Goal: Information Seeking & Learning: Learn about a topic

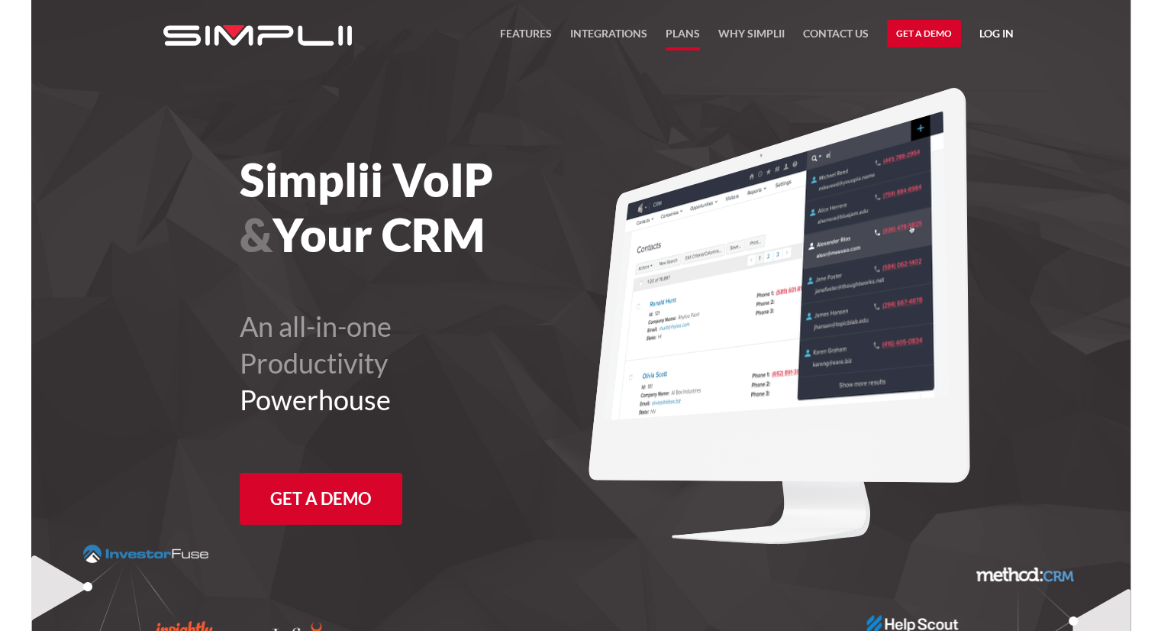
click at [678, 33] on link "Plans" at bounding box center [683, 37] width 34 height 26
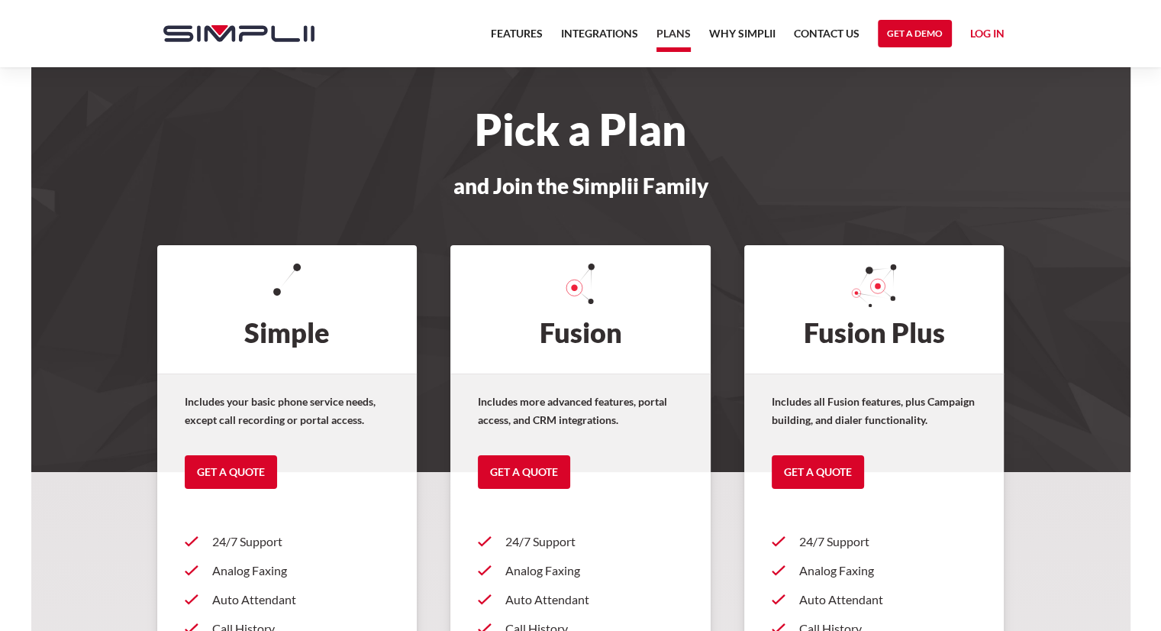
scroll to position [76, 0]
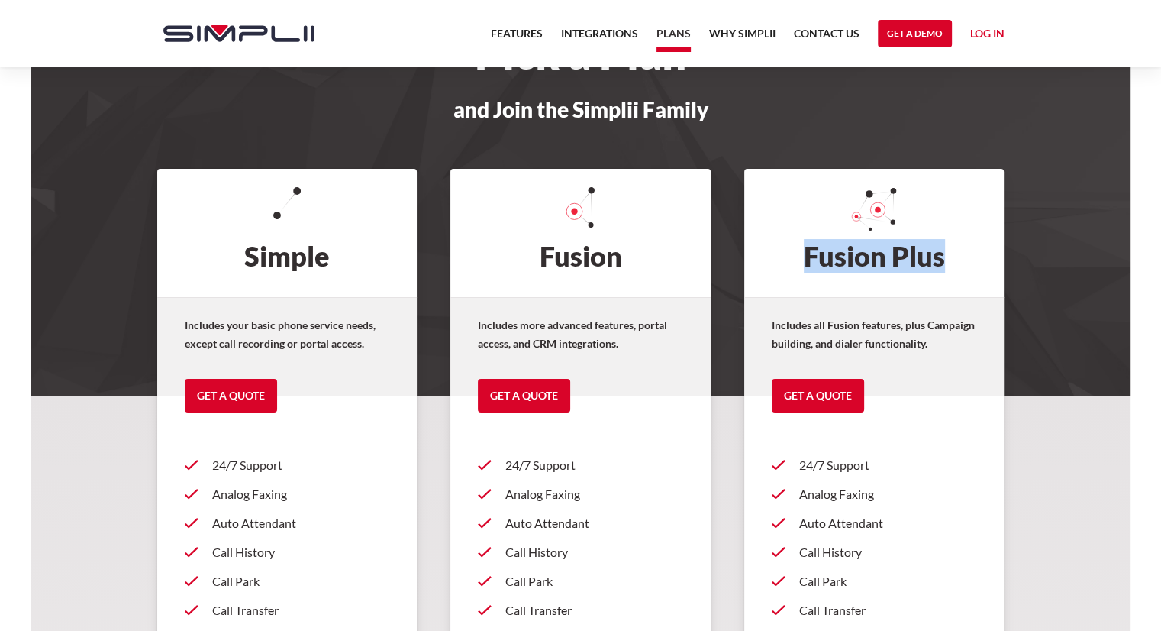
drag, startPoint x: 970, startPoint y: 265, endPoint x: 761, endPoint y: 251, distance: 208.9
click at [761, 251] on h2 "Fusion Plus" at bounding box center [874, 233] width 260 height 128
click at [957, 250] on h2 "Fusion Plus" at bounding box center [874, 233] width 260 height 128
drag, startPoint x: 953, startPoint y: 253, endPoint x: 788, endPoint y: 249, distance: 165.0
click at [788, 249] on h2 "Fusion Plus" at bounding box center [874, 233] width 260 height 128
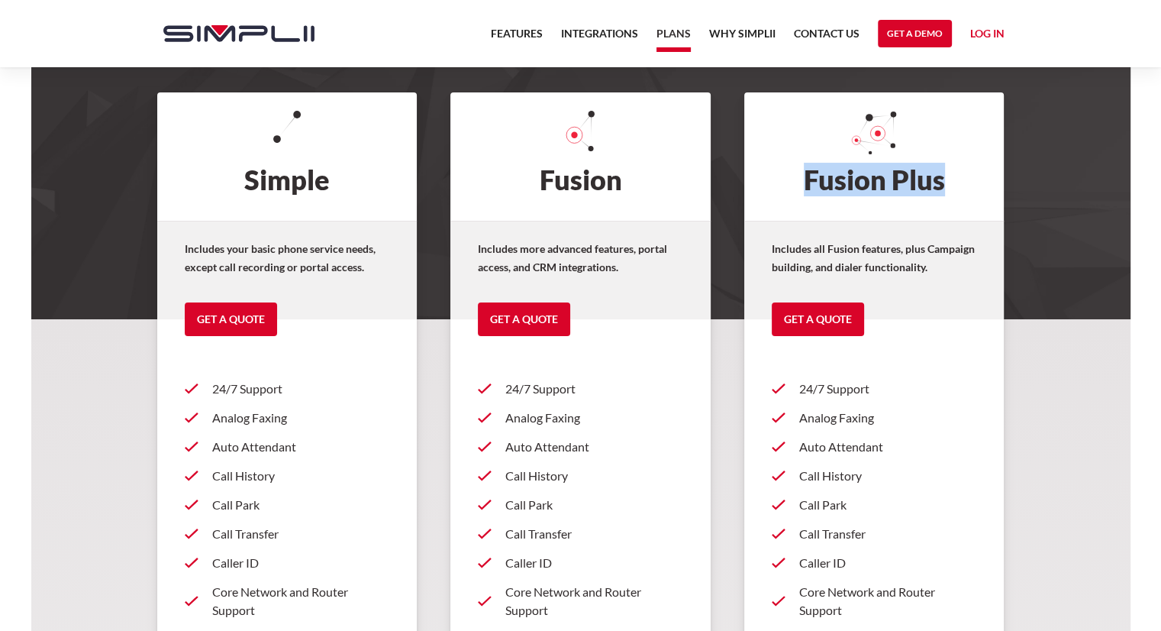
scroll to position [229, 0]
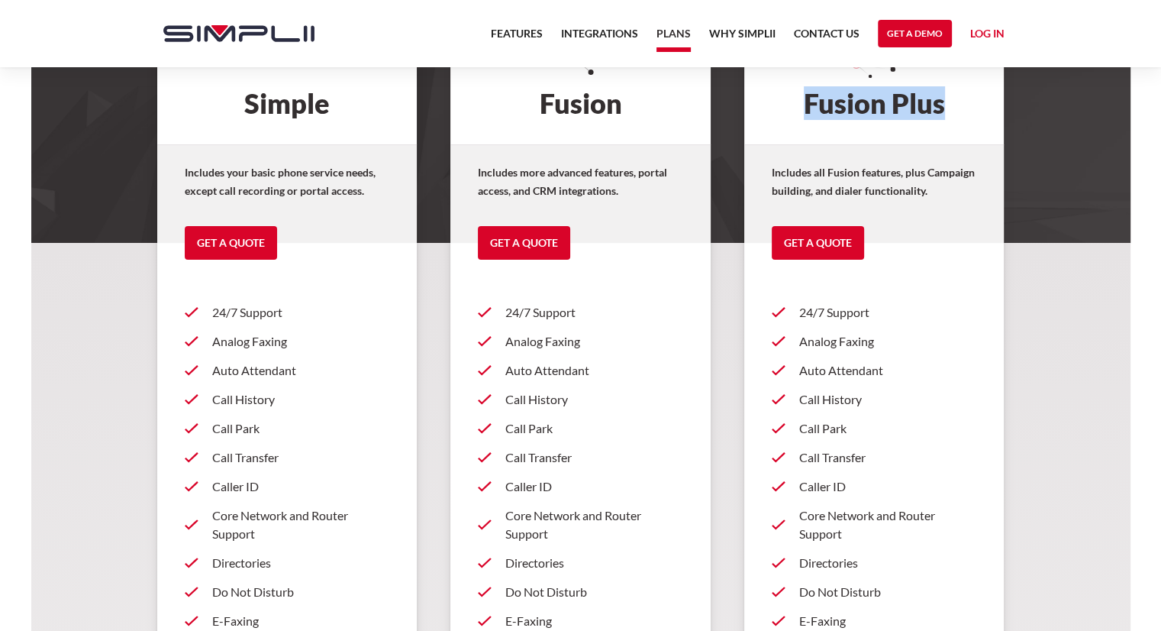
click at [955, 115] on h2 "Fusion Plus" at bounding box center [874, 80] width 260 height 128
drag, startPoint x: 954, startPoint y: 101, endPoint x: 810, endPoint y: 115, distance: 145.0
click at [810, 115] on h2 "Fusion Plus" at bounding box center [874, 80] width 260 height 128
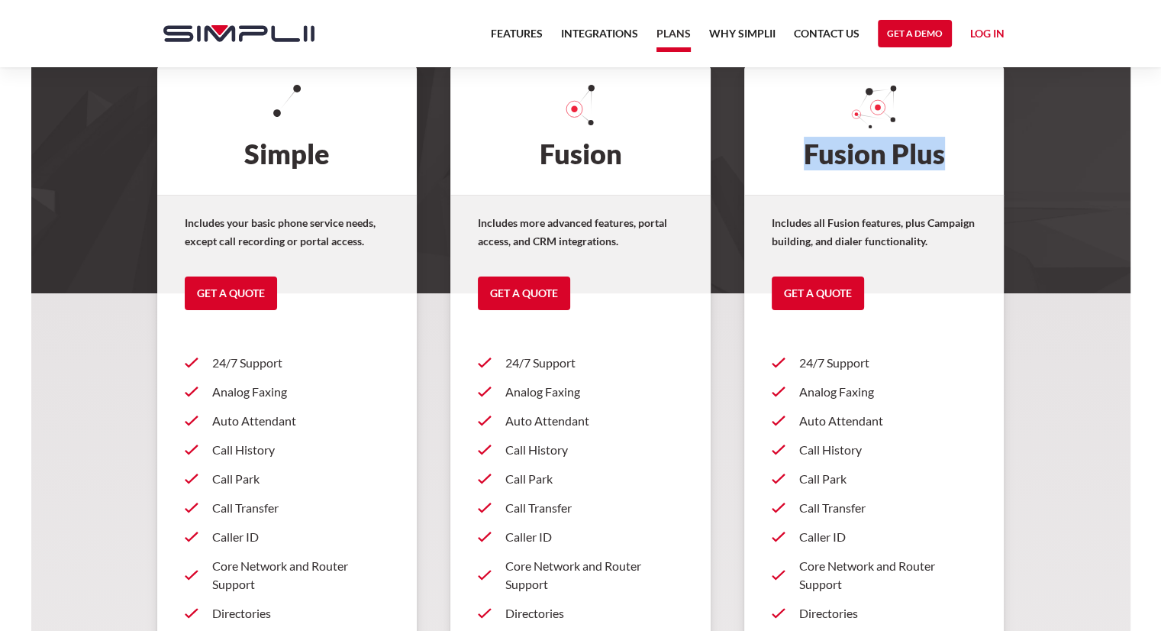
scroll to position [153, 0]
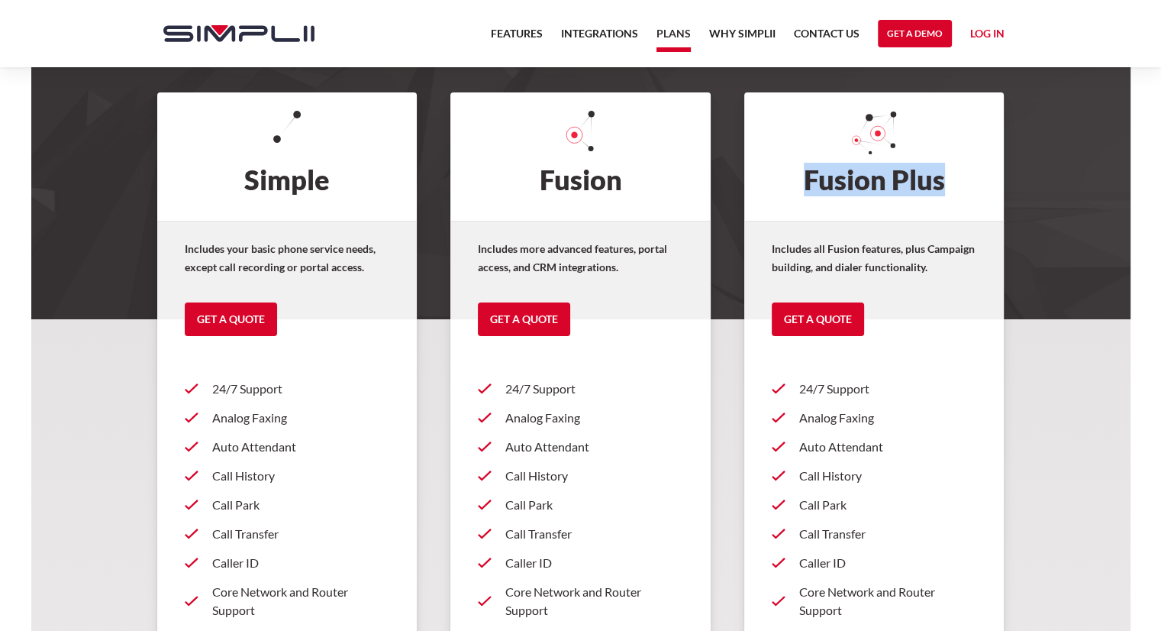
click at [958, 179] on h2 "Fusion Plus" at bounding box center [874, 156] width 260 height 128
drag, startPoint x: 958, startPoint y: 179, endPoint x: 783, endPoint y: 184, distance: 175.7
click at [783, 184] on h2 "Fusion Plus" at bounding box center [874, 156] width 260 height 128
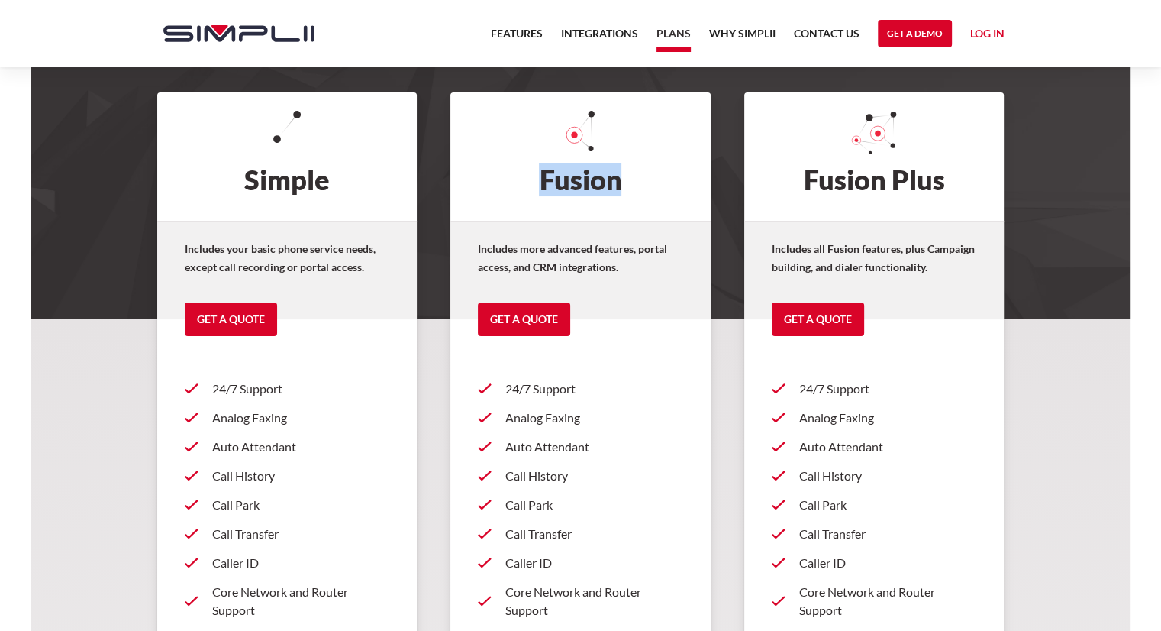
drag, startPoint x: 630, startPoint y: 176, endPoint x: 536, endPoint y: 179, distance: 94.0
click at [536, 179] on h2 "Fusion" at bounding box center [580, 156] width 260 height 128
click at [628, 175] on h2 "Fusion" at bounding box center [580, 156] width 260 height 128
drag, startPoint x: 628, startPoint y: 175, endPoint x: 544, endPoint y: 179, distance: 84.8
click at [544, 179] on h2 "Fusion" at bounding box center [580, 156] width 260 height 128
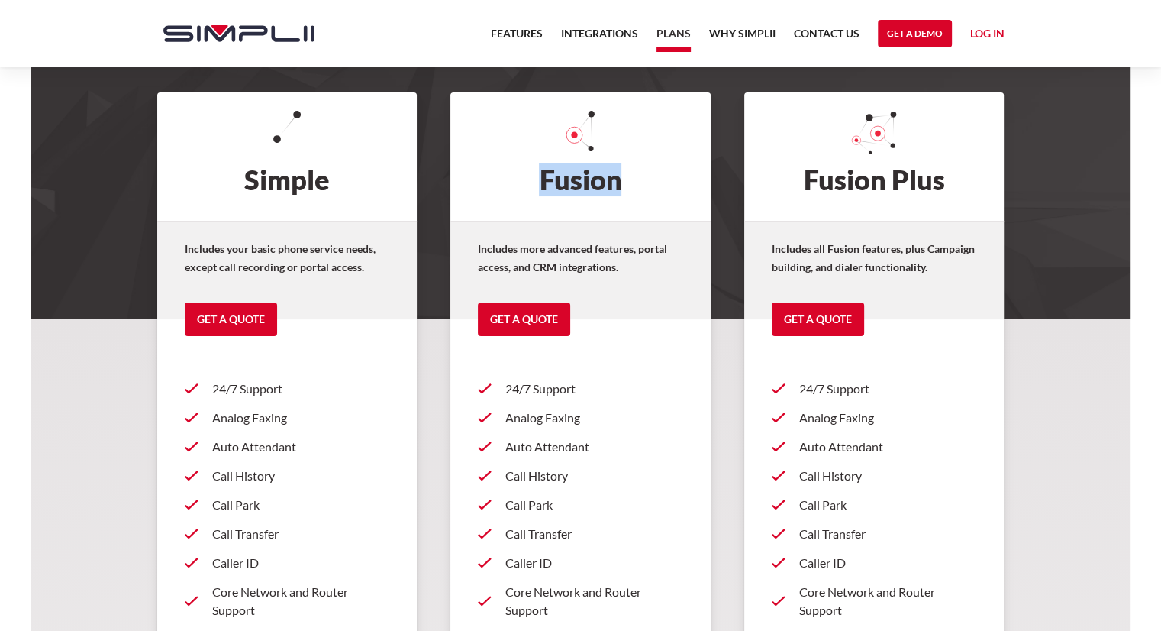
click at [638, 181] on h2 "Fusion" at bounding box center [580, 156] width 260 height 128
drag, startPoint x: 638, startPoint y: 181, endPoint x: 525, endPoint y: 184, distance: 113.0
click at [525, 184] on h2 "Fusion" at bounding box center [580, 156] width 260 height 128
click at [660, 195] on h2 "Fusion" at bounding box center [580, 156] width 260 height 128
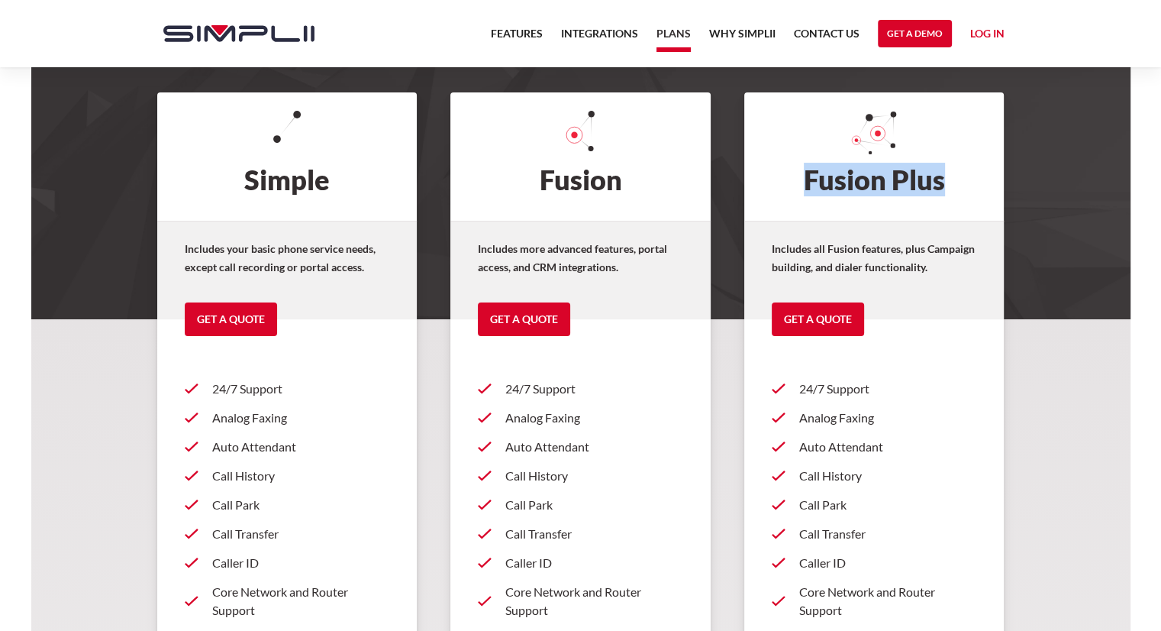
drag, startPoint x: 959, startPoint y: 186, endPoint x: 792, endPoint y: 179, distance: 167.4
click at [792, 179] on h2 "Fusion Plus" at bounding box center [874, 156] width 260 height 128
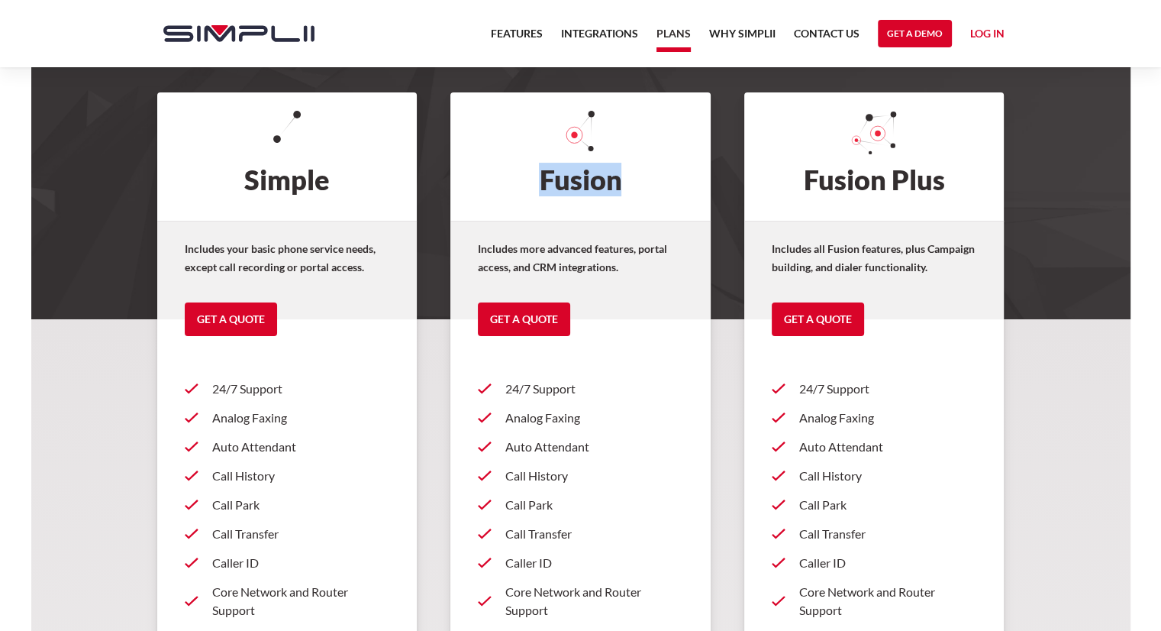
drag, startPoint x: 625, startPoint y: 178, endPoint x: 534, endPoint y: 181, distance: 91.7
click at [534, 181] on h2 "Fusion" at bounding box center [580, 156] width 260 height 128
